Goal: Information Seeking & Learning: Learn about a topic

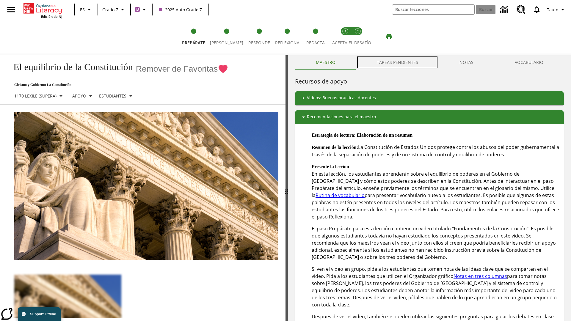
click at [397, 62] on button "TAREAS PENDIENTES" at bounding box center [397, 62] width 83 height 14
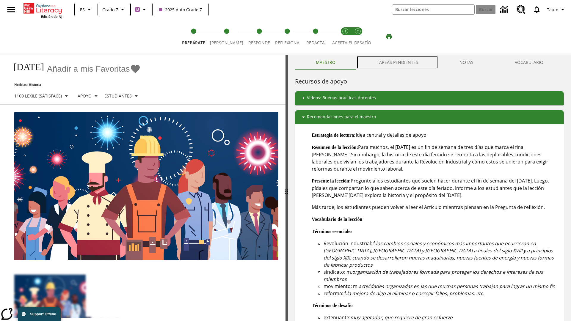
click at [397, 62] on button "TAREAS PENDIENTES" at bounding box center [397, 62] width 83 height 14
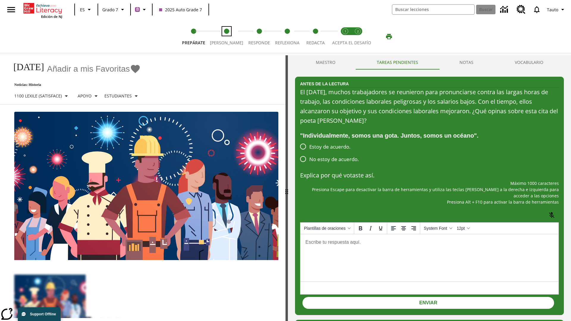
click at [224, 37] on span "[PERSON_NAME]" at bounding box center [226, 40] width 33 height 11
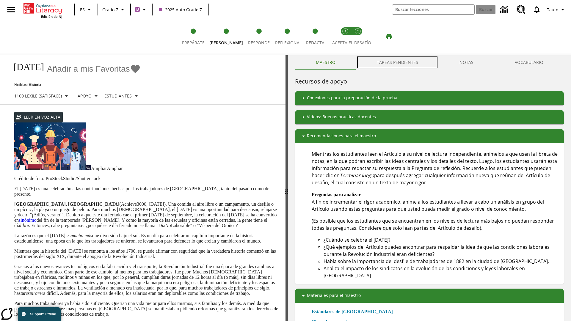
scroll to position [0, 0]
click at [397, 62] on button "TAREAS PENDIENTES" at bounding box center [397, 62] width 83 height 14
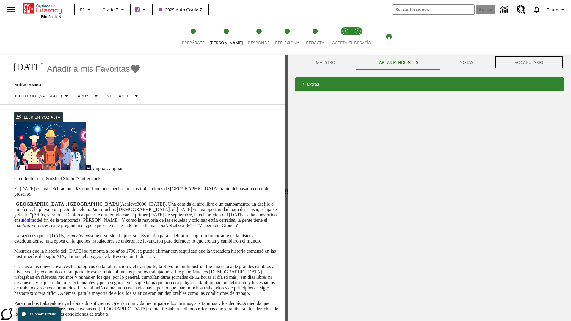
click at [529, 62] on button "VOCABULARIO" at bounding box center [529, 62] width 70 height 14
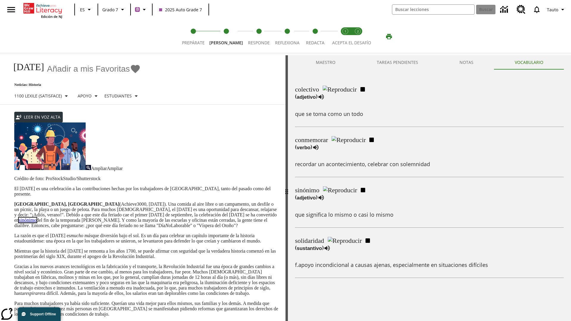
click at [37, 218] on link "sinónimo" at bounding box center [28, 220] width 18 height 5
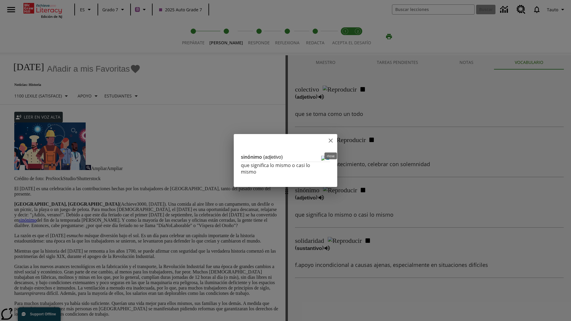
click at [331, 142] on icon "close" at bounding box center [331, 141] width 4 height 4
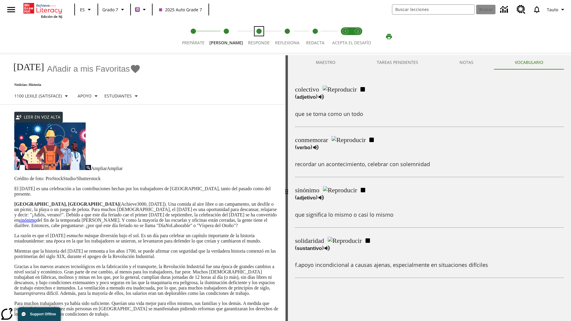
click at [254, 37] on span "Responde" at bounding box center [259, 40] width 22 height 11
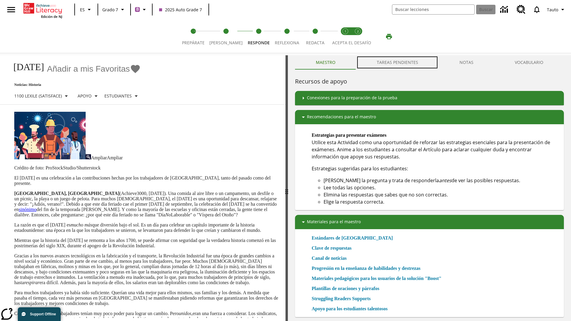
scroll to position [0, 0]
click at [397, 62] on button "TAREAS PENDIENTES" at bounding box center [397, 62] width 83 height 14
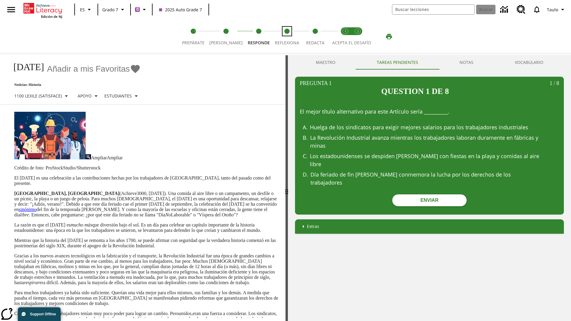
click at [284, 37] on span "Reflexiona" at bounding box center [287, 40] width 24 height 11
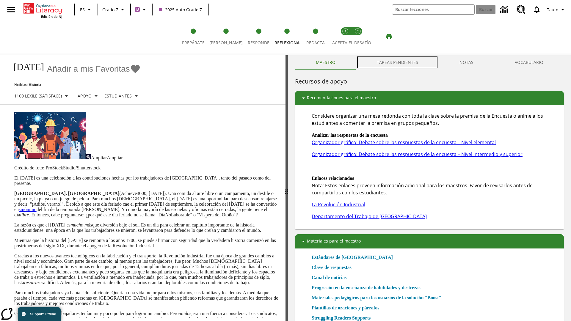
scroll to position [0, 0]
click at [397, 62] on button "TAREAS PENDIENTES" at bounding box center [397, 62] width 83 height 14
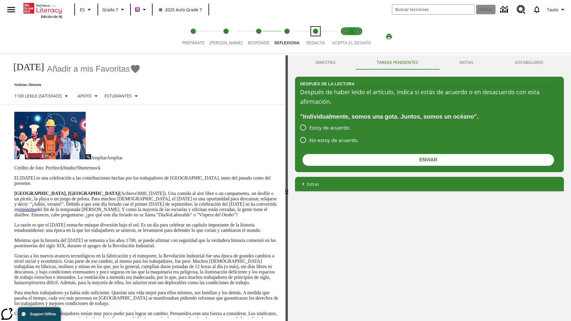
click at [314, 37] on span "Redacta" at bounding box center [315, 40] width 18 height 11
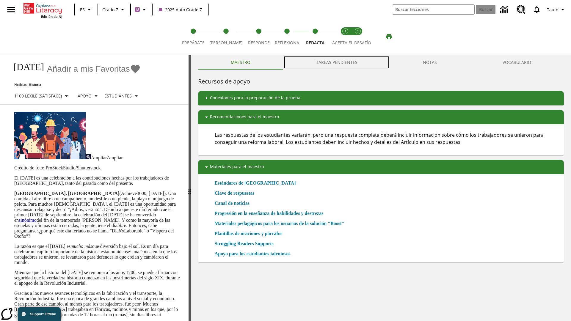
scroll to position [0, 0]
